Goal: Information Seeking & Learning: Learn about a topic

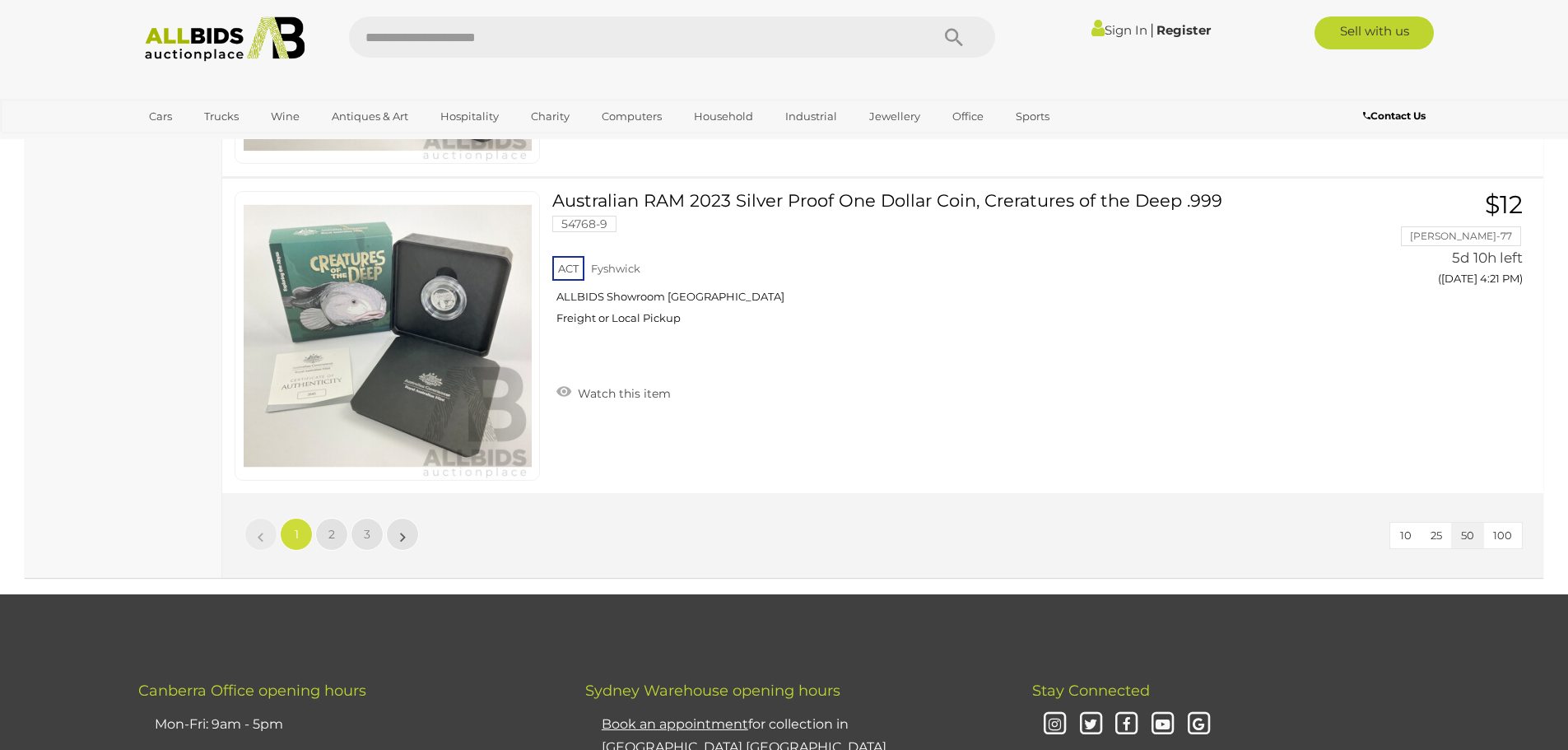
scroll to position [15724, 0]
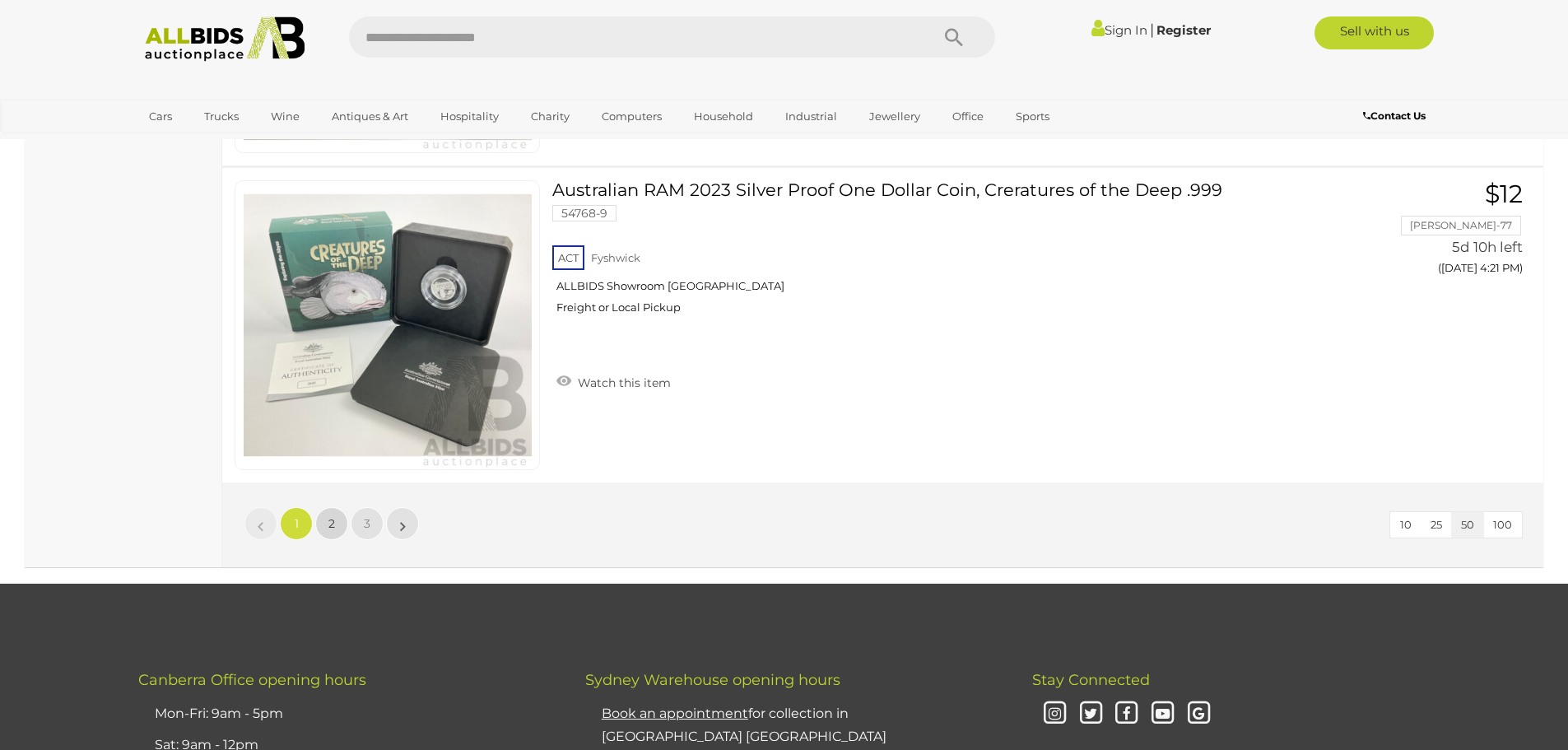
click at [335, 517] on link "2" at bounding box center [332, 523] width 33 height 33
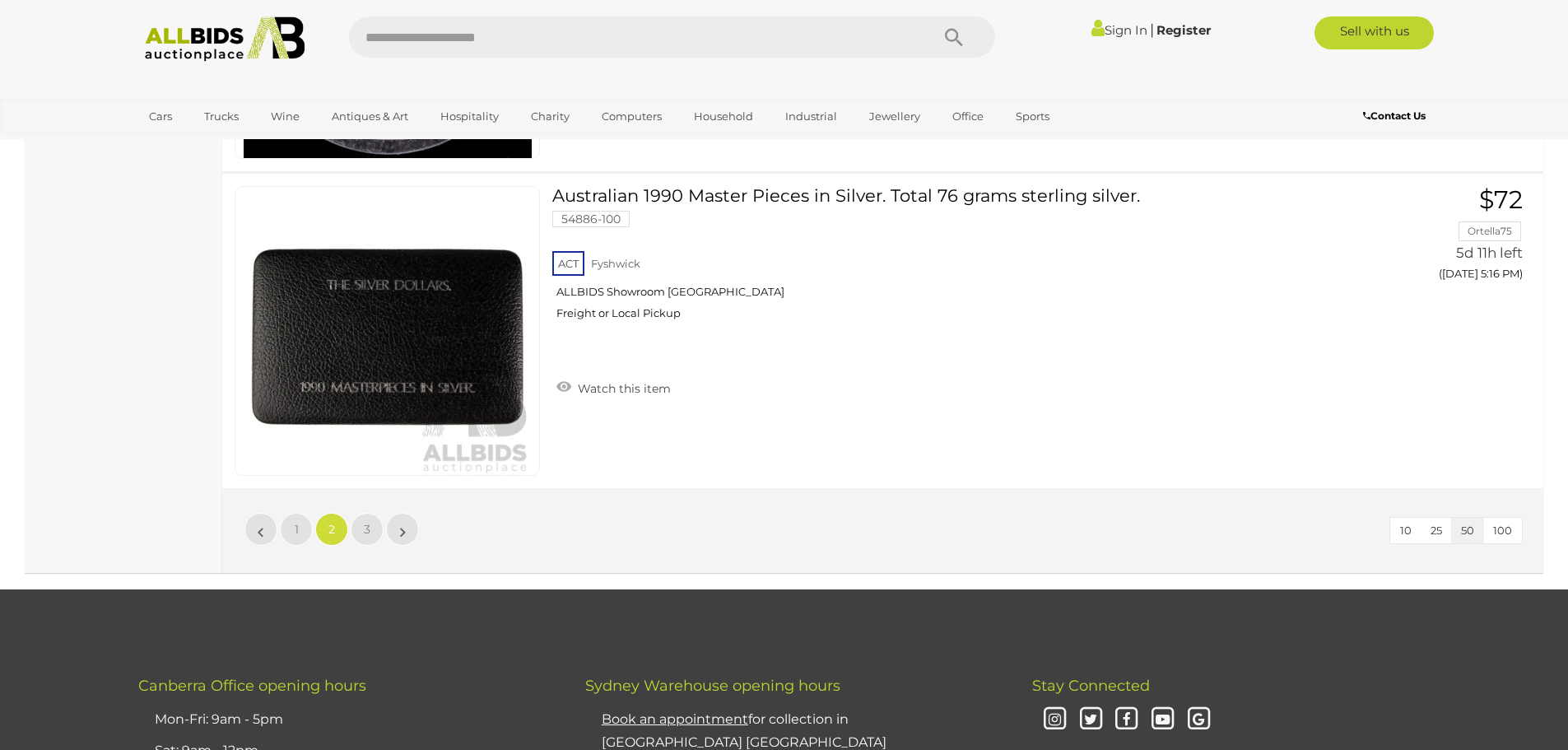
scroll to position [15671, 0]
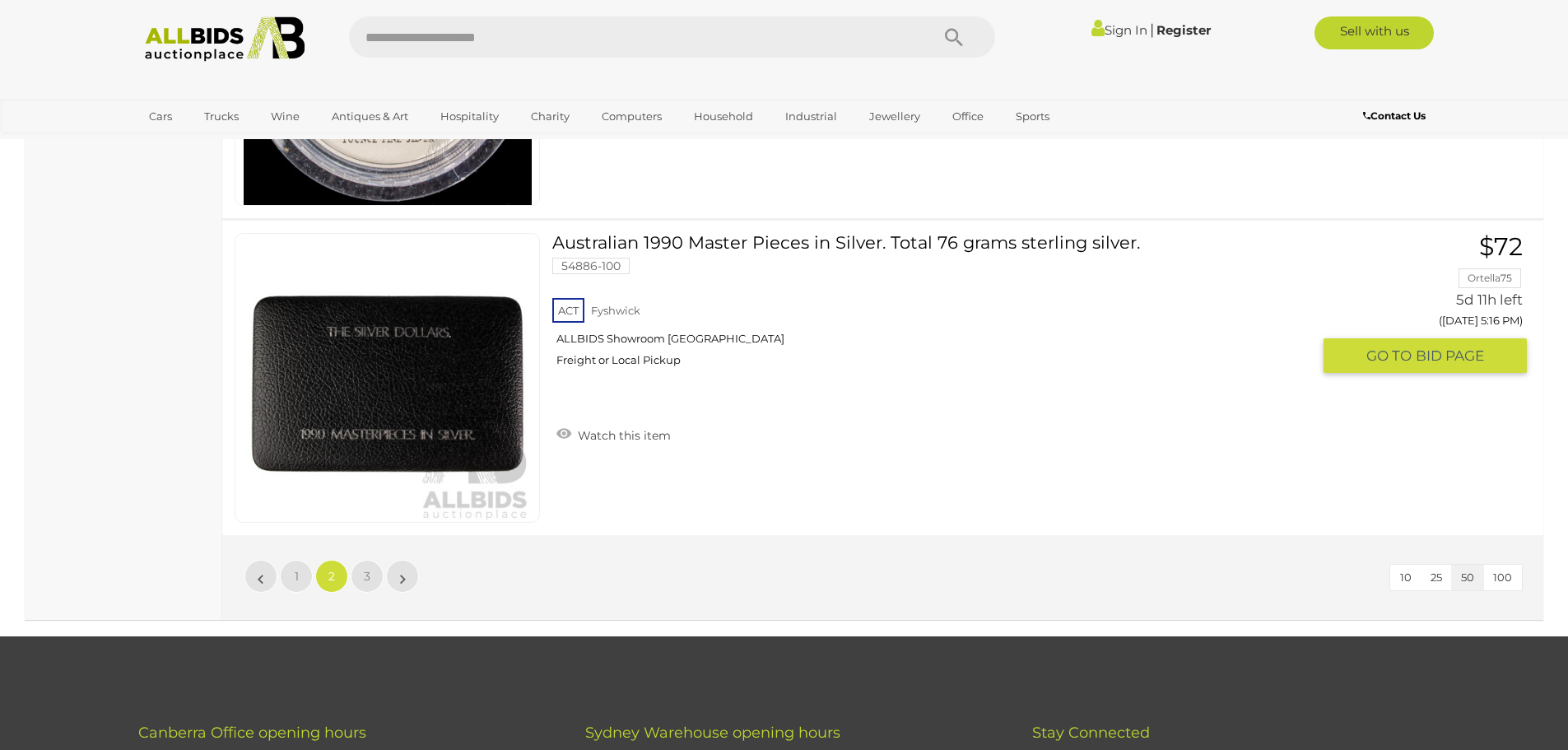
click at [437, 392] on img at bounding box center [387, 377] width 288 height 288
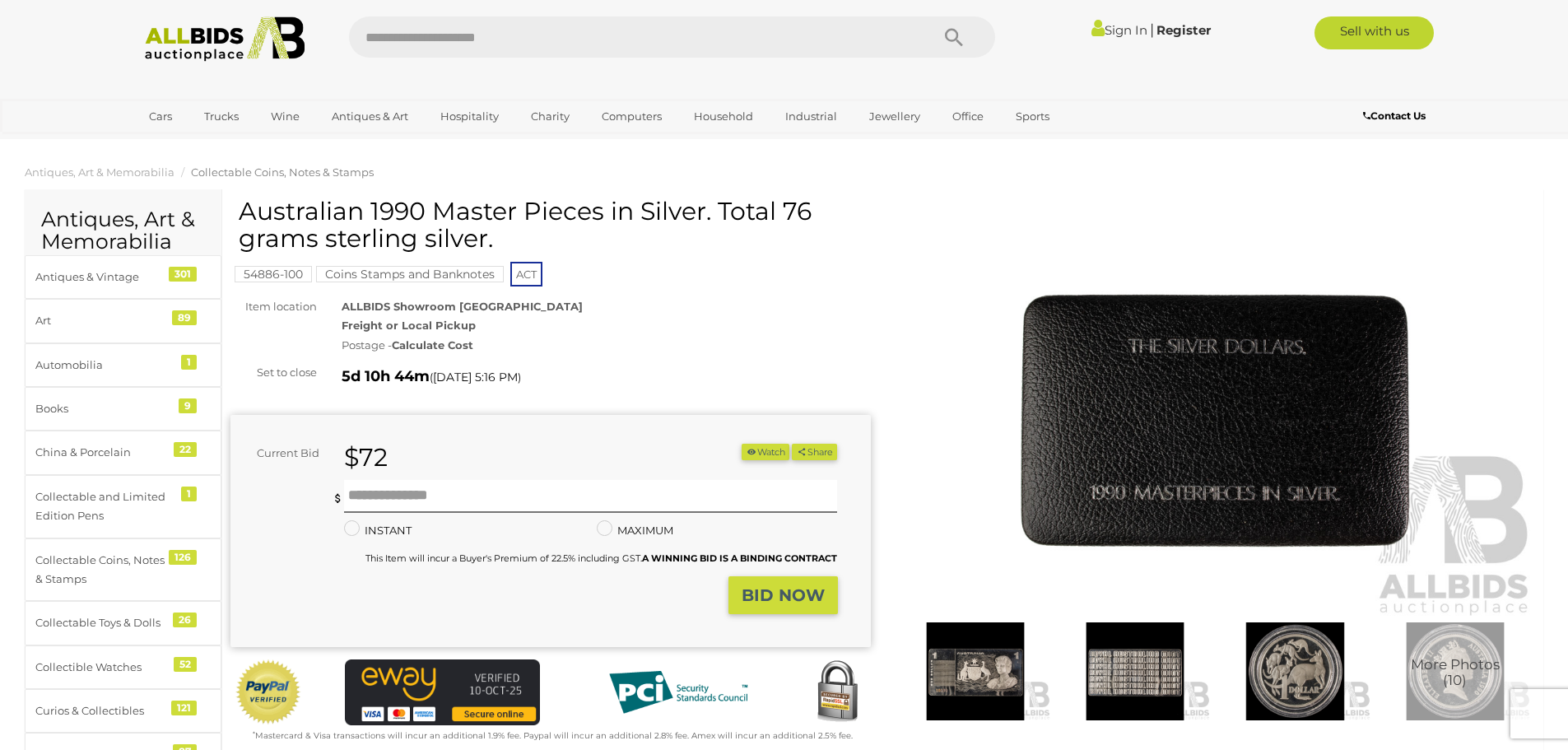
click at [977, 687] on img at bounding box center [975, 671] width 151 height 98
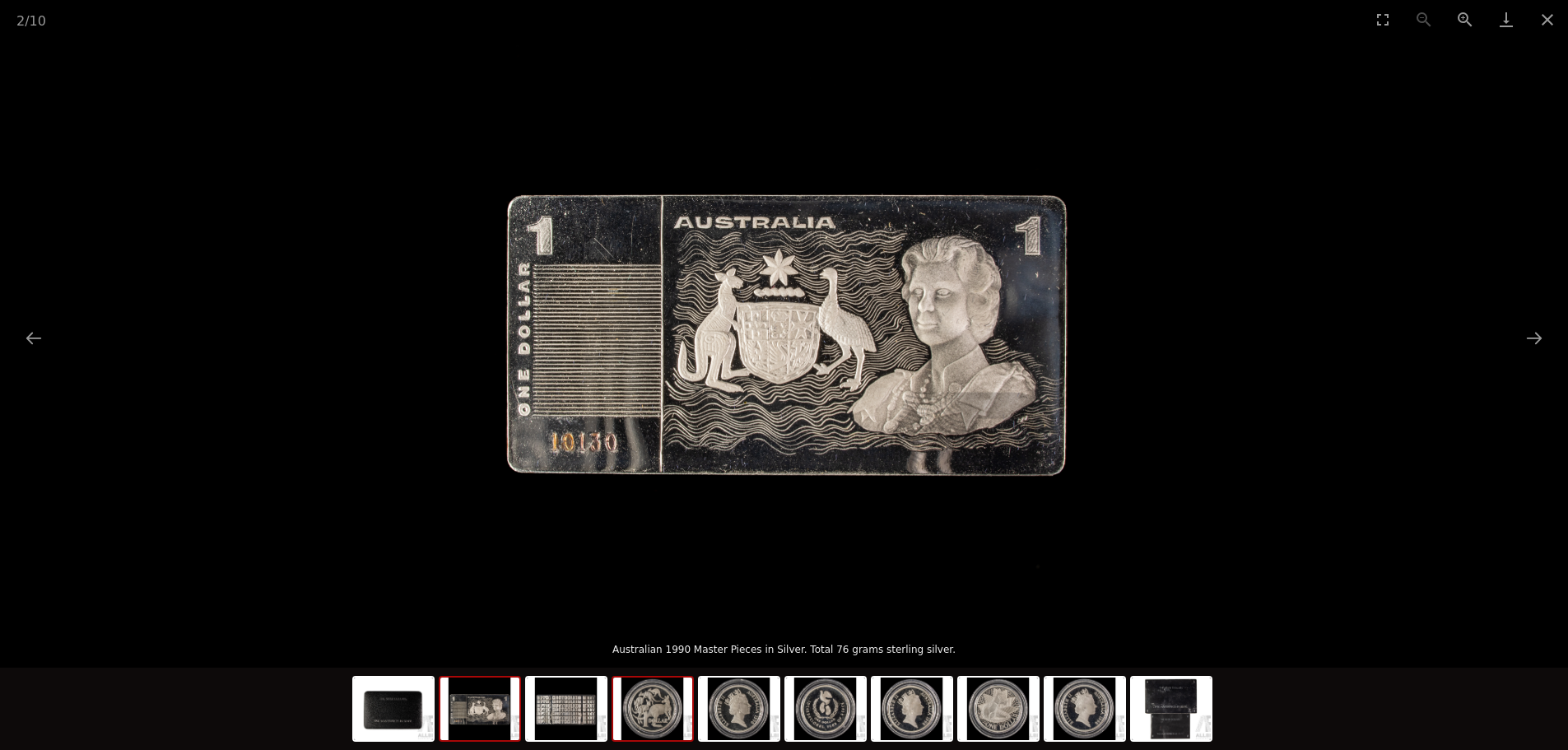
click at [653, 699] on img at bounding box center [653, 708] width 79 height 62
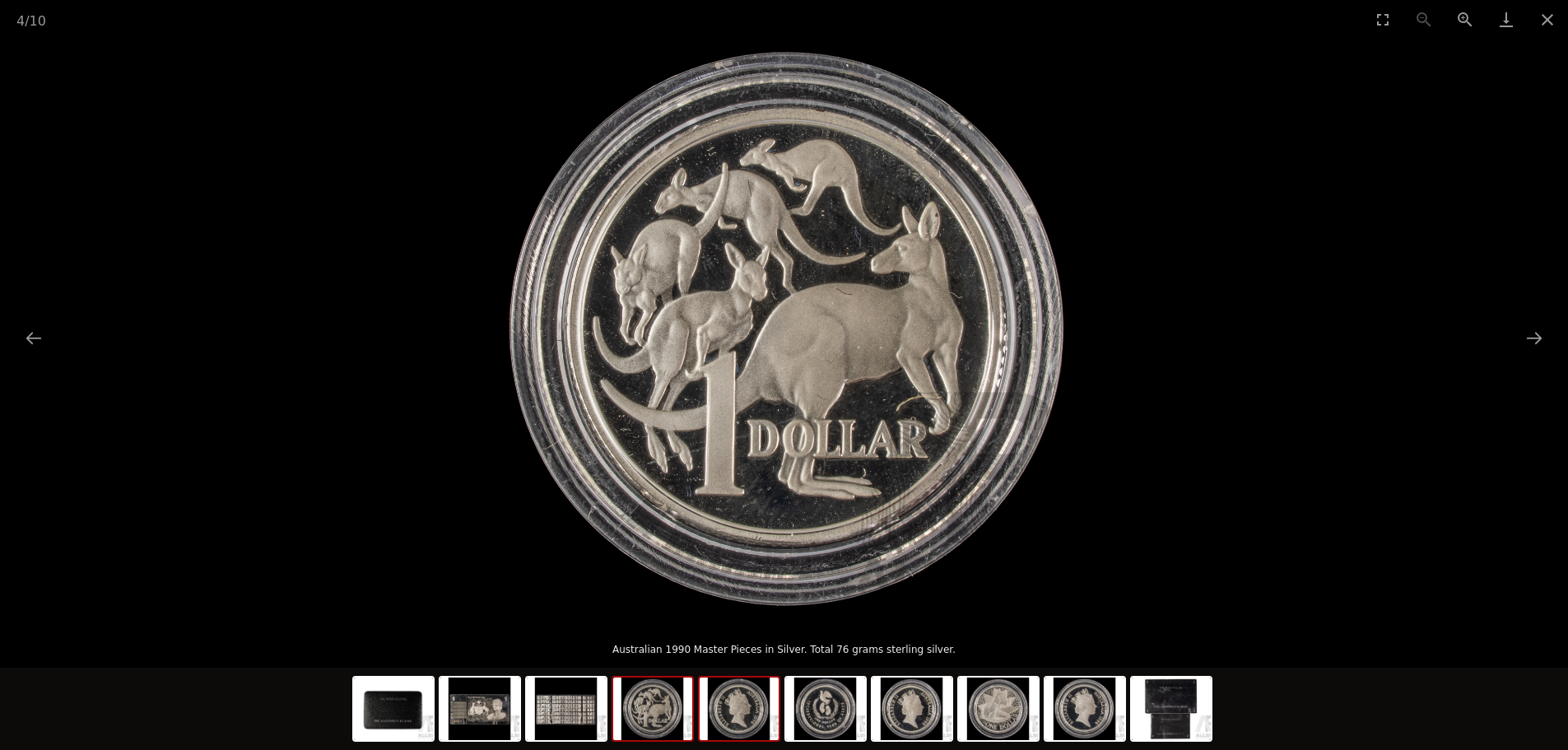
click at [727, 722] on img at bounding box center [739, 708] width 79 height 62
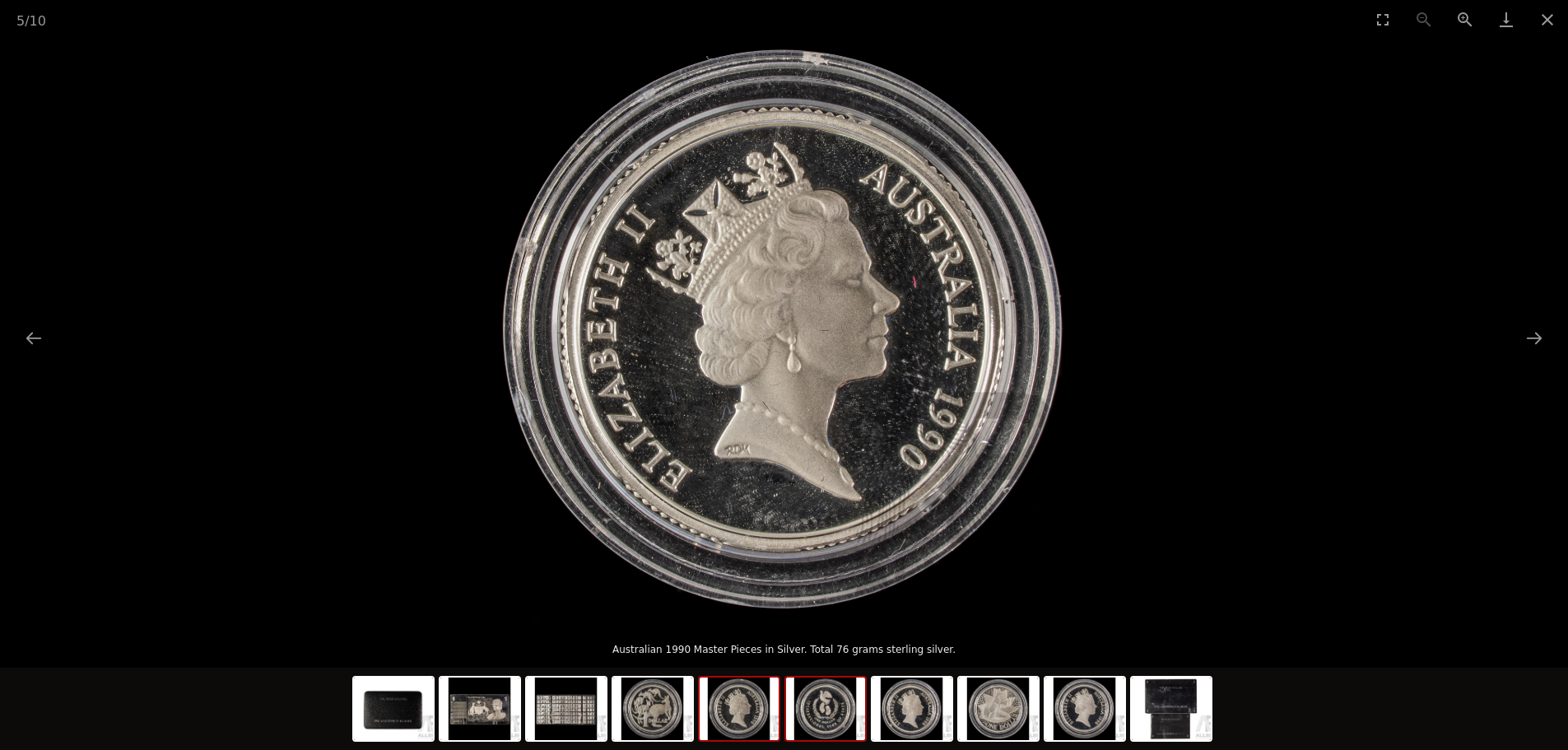
click at [833, 728] on img at bounding box center [825, 708] width 79 height 62
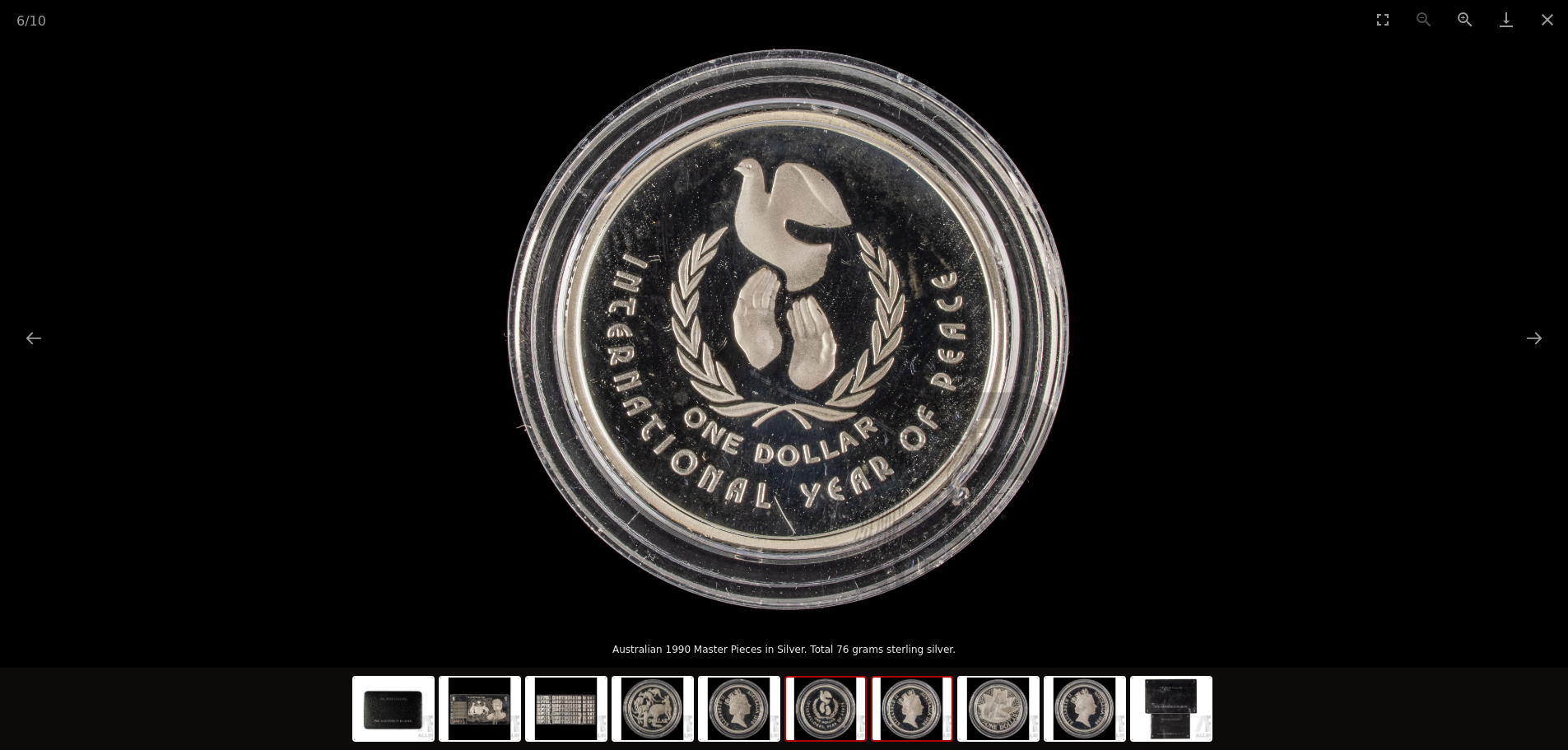
click at [918, 713] on img at bounding box center [912, 708] width 79 height 62
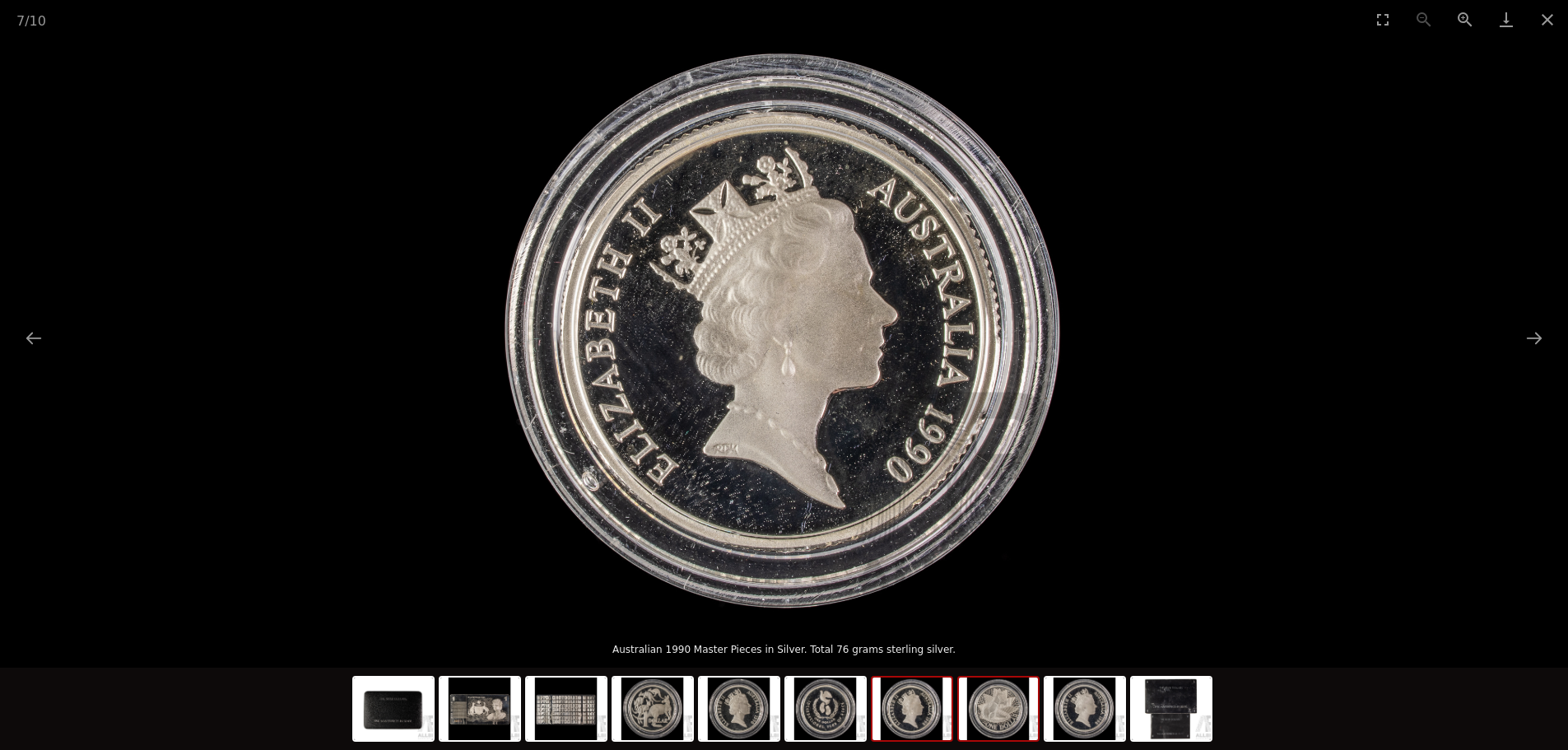
click at [1010, 719] on img at bounding box center [998, 708] width 79 height 62
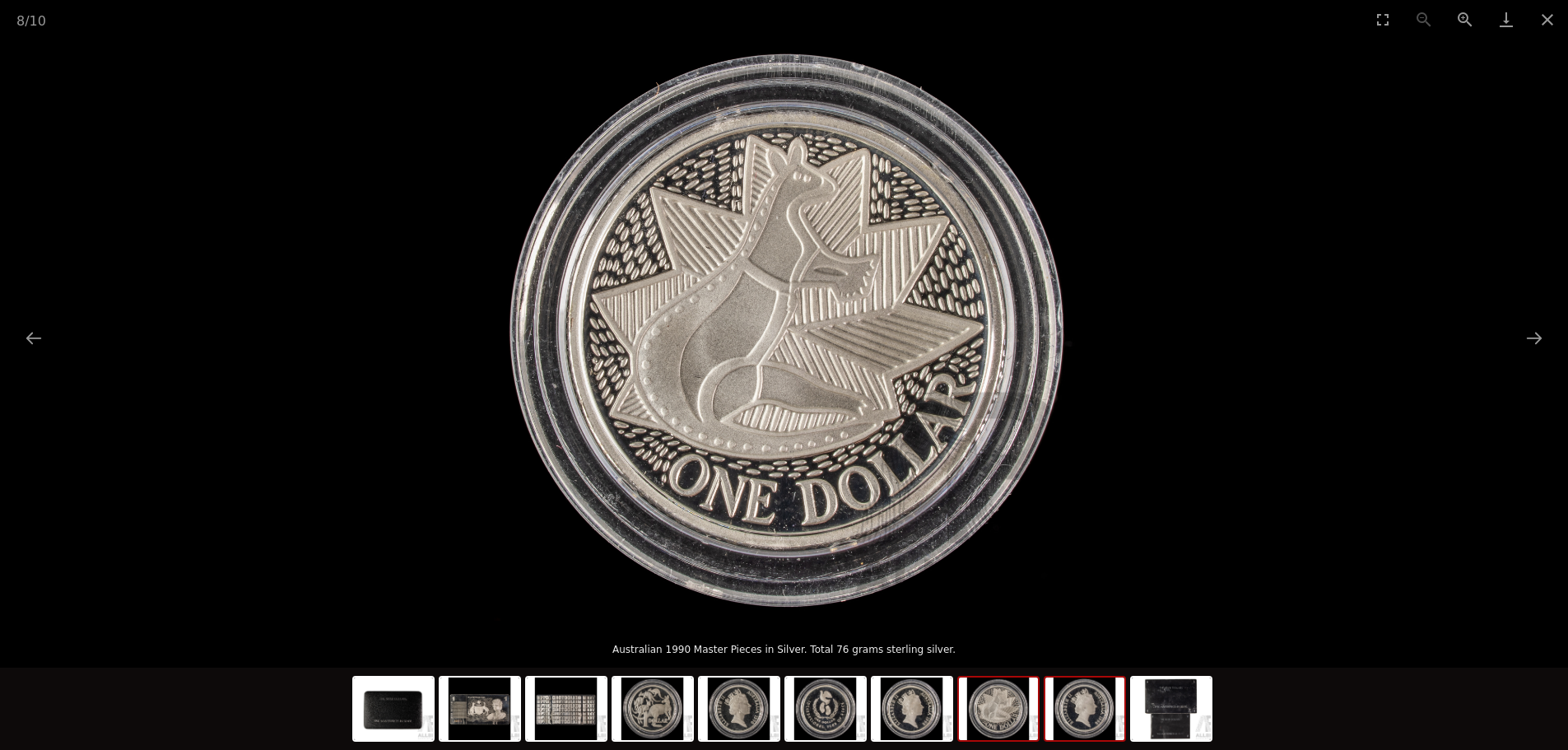
click at [1104, 716] on img at bounding box center [1085, 708] width 79 height 62
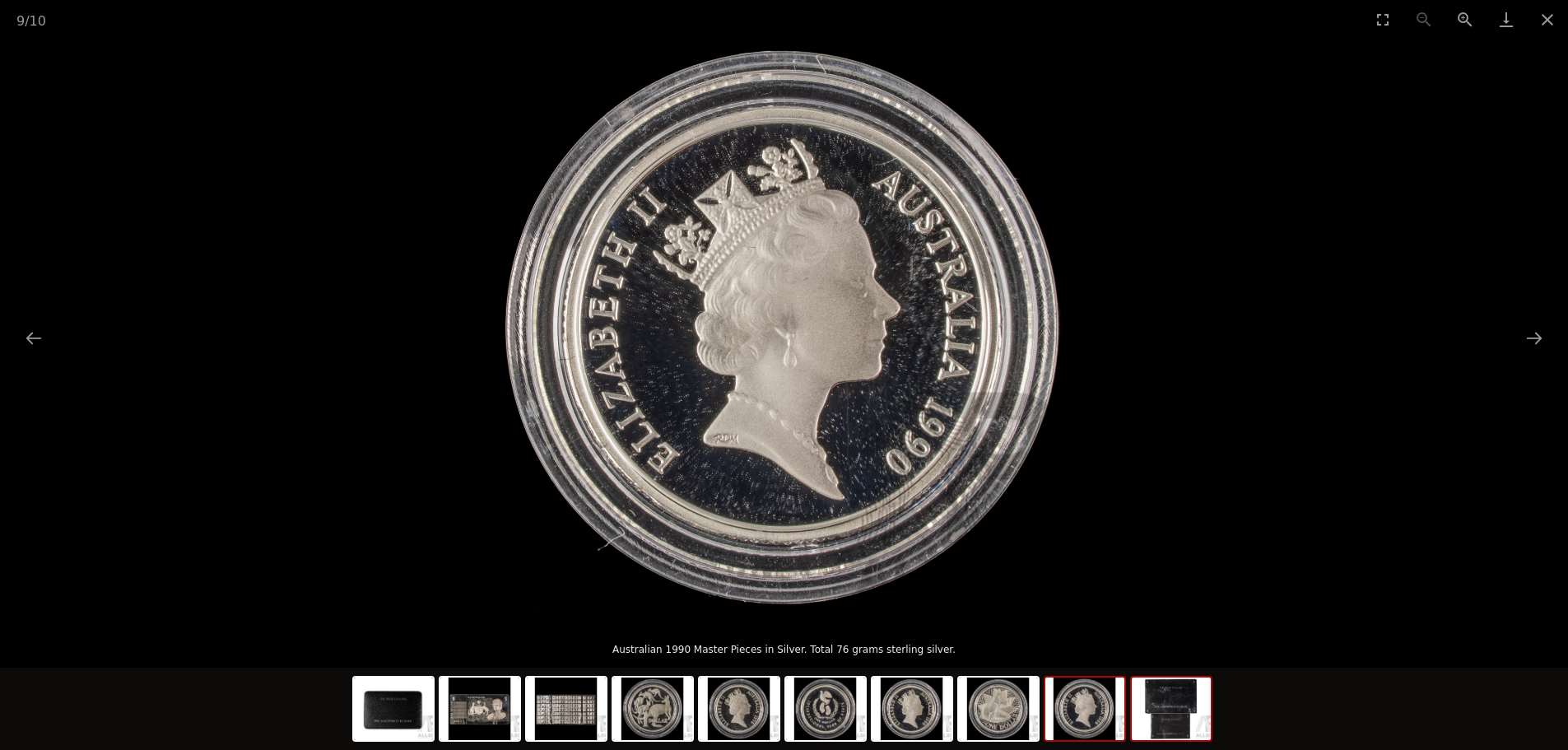
click at [1170, 717] on img at bounding box center [1171, 708] width 79 height 62
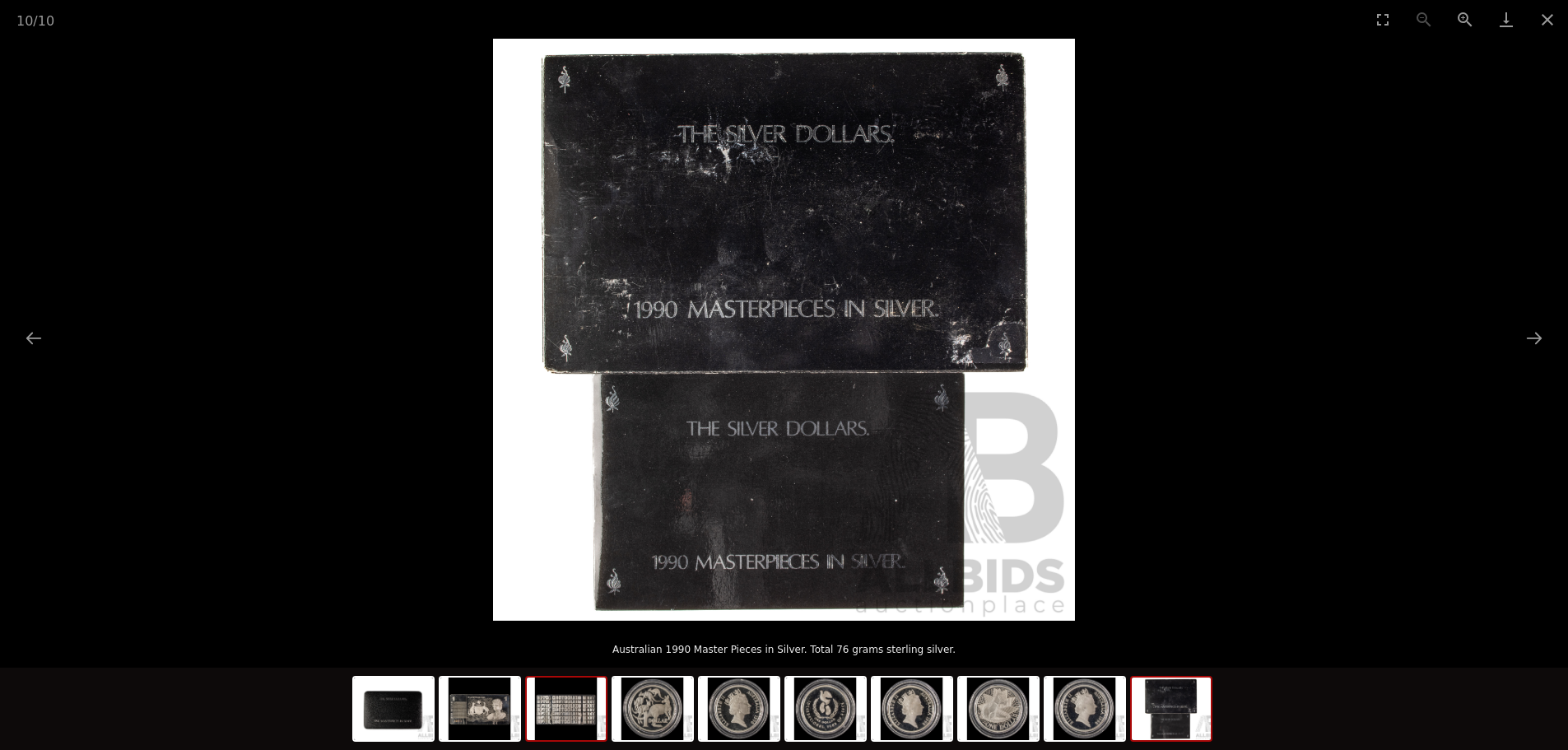
click at [548, 704] on img at bounding box center [566, 708] width 79 height 62
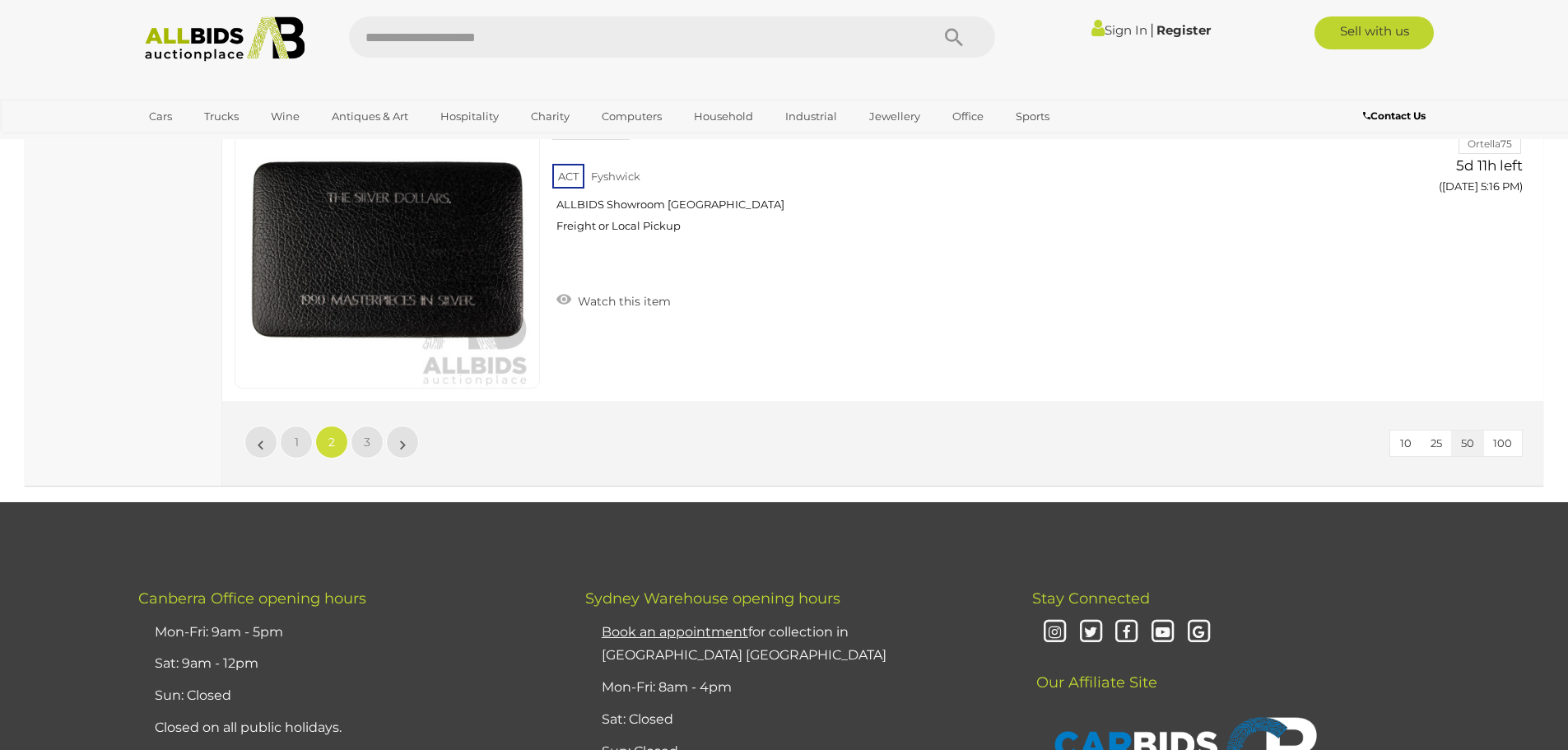
scroll to position [15805, 0]
click at [368, 443] on span "3" at bounding box center [368, 442] width 7 height 15
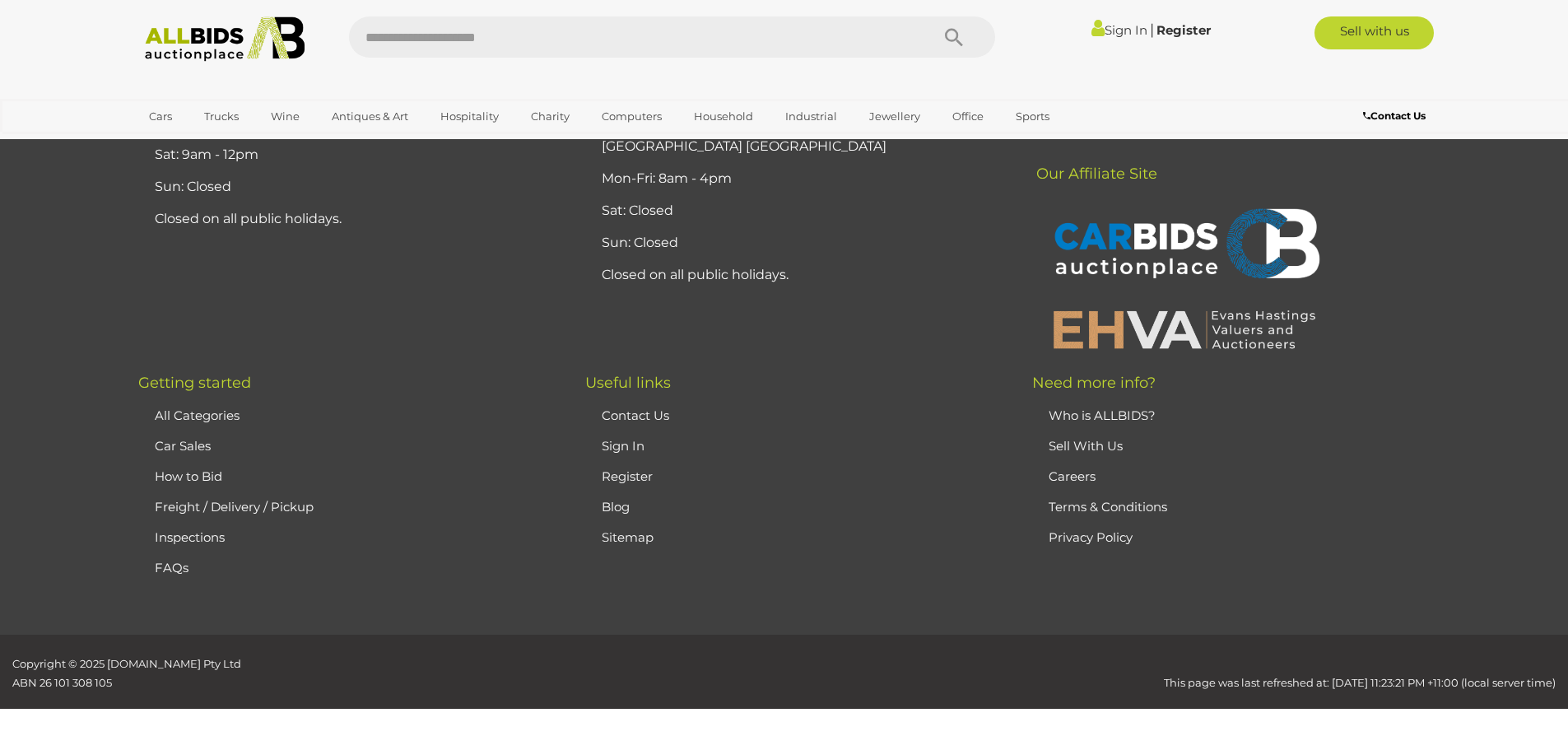
scroll to position [194, 0]
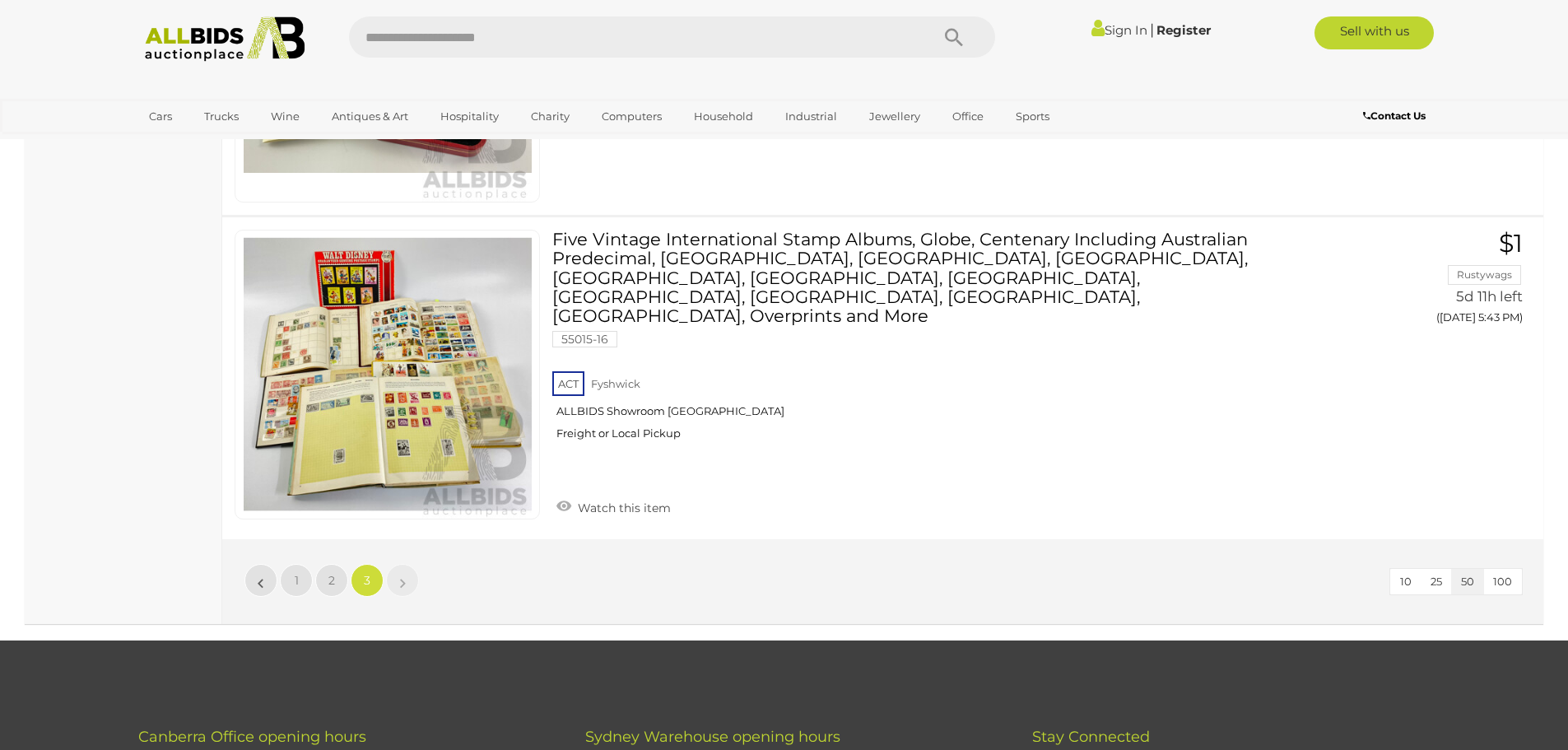
scroll to position [8098, 0]
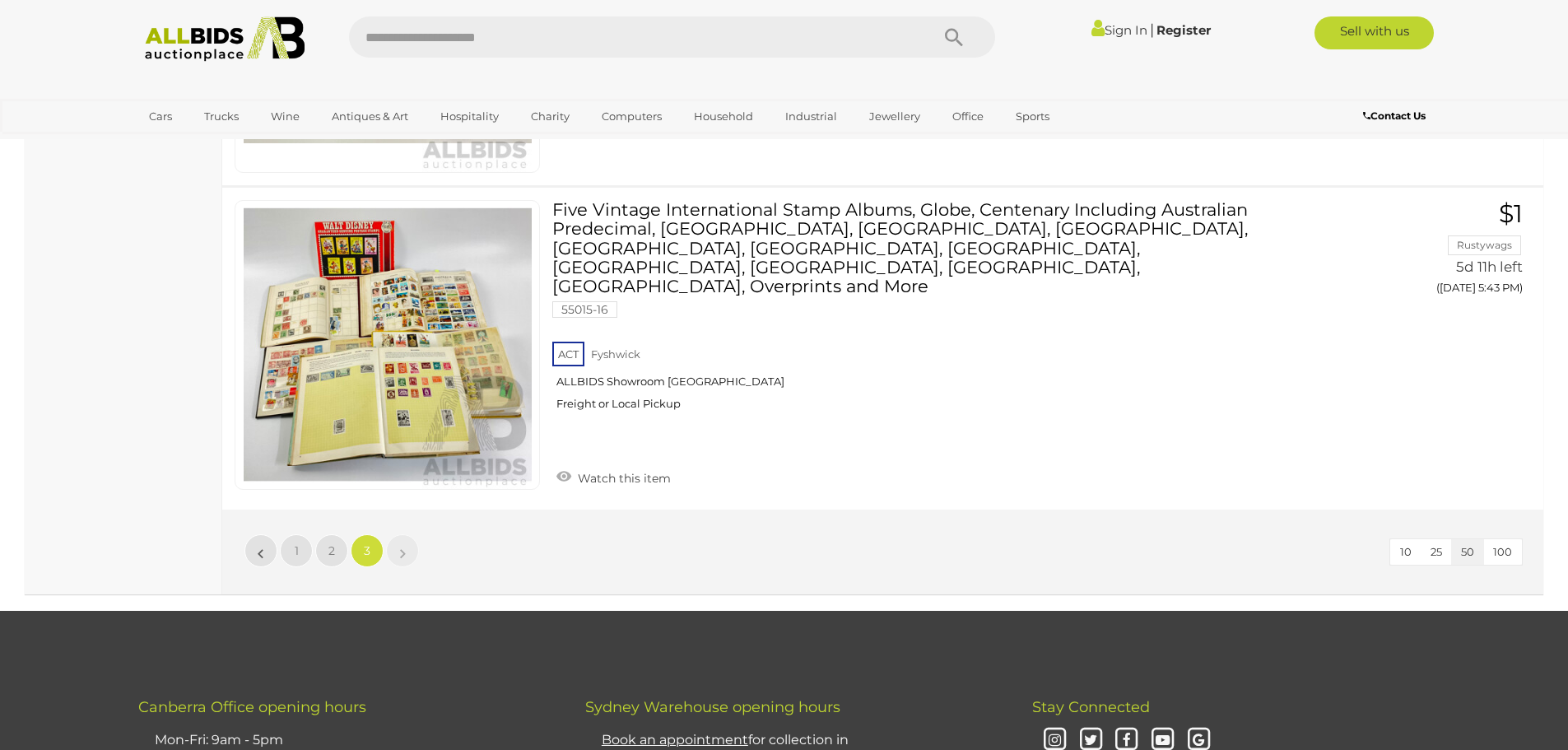
scroll to position [194, 0]
